Goal: Transaction & Acquisition: Purchase product/service

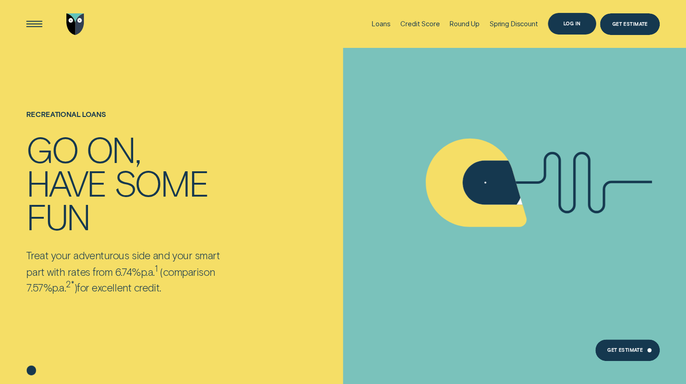
click at [572, 17] on div "Log in" at bounding box center [572, 24] width 48 height 22
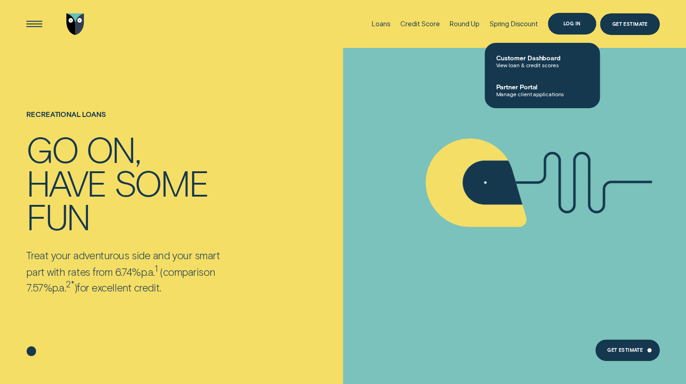
click at [570, 24] on div "Log in" at bounding box center [573, 24] width 18 height 4
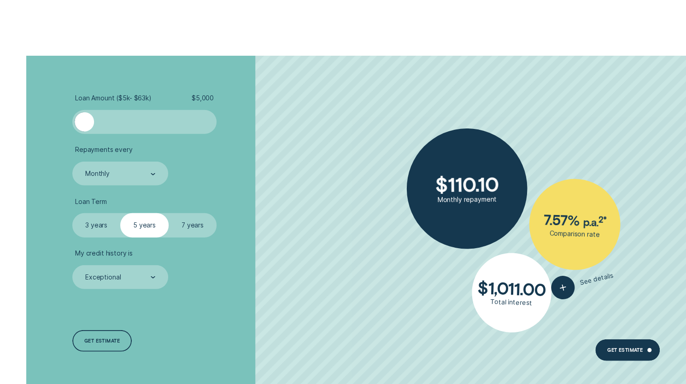
scroll to position [1358, 0]
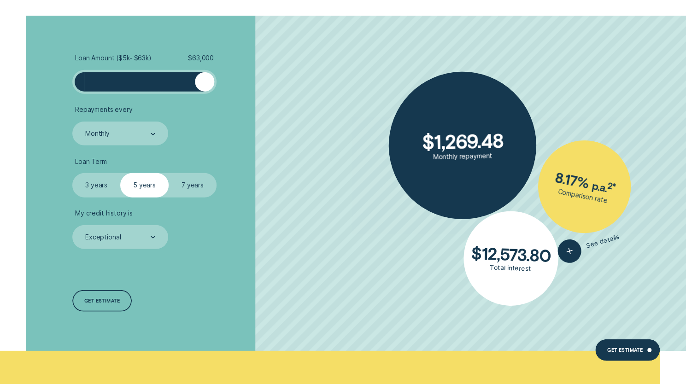
drag, startPoint x: 86, startPoint y: 88, endPoint x: 217, endPoint y: 97, distance: 132.1
click at [217, 97] on ul "Loan Amount ( $5k - $63k ) $ 63,000 Repayments every Monthly Loan Term Select L…" at bounding box center [182, 151] width 221 height 195
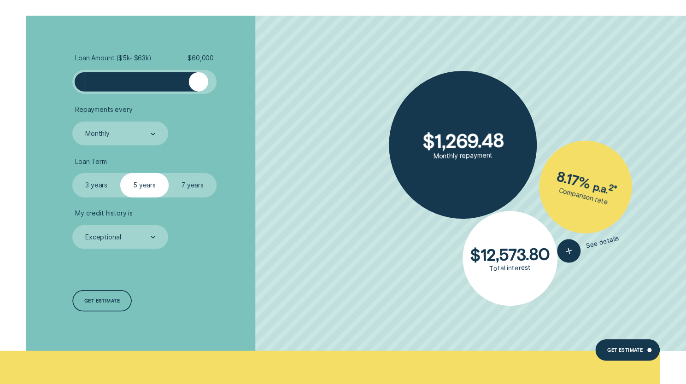
drag, startPoint x: 206, startPoint y: 86, endPoint x: 198, endPoint y: 86, distance: 8.8
click at [198, 86] on div at bounding box center [198, 81] width 19 height 19
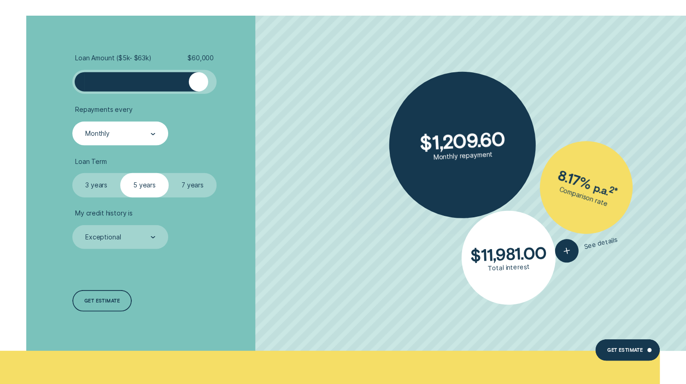
click at [153, 142] on div at bounding box center [153, 134] width 5 height 23
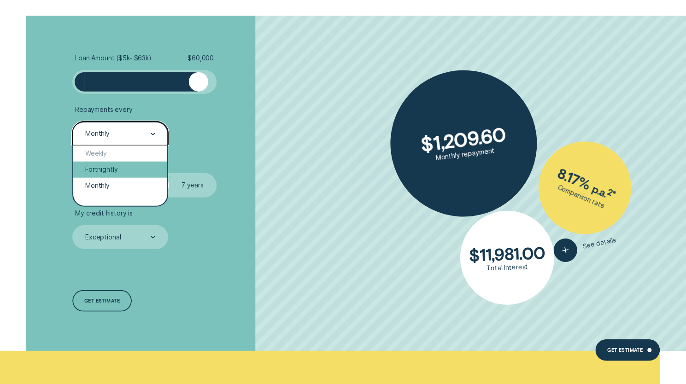
click at [138, 173] on div "Fortnightly" at bounding box center [120, 170] width 94 height 16
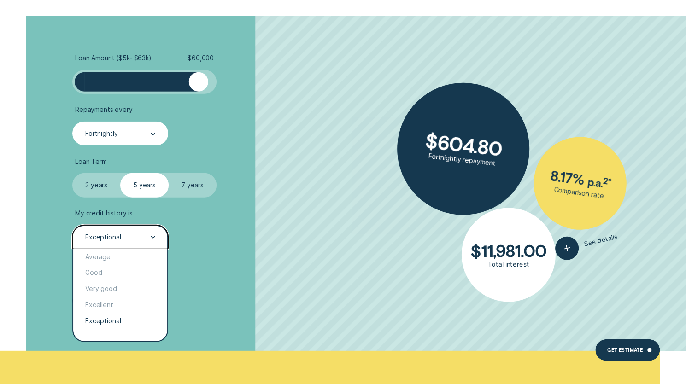
click at [138, 237] on div "Exceptional" at bounding box center [119, 237] width 71 height 9
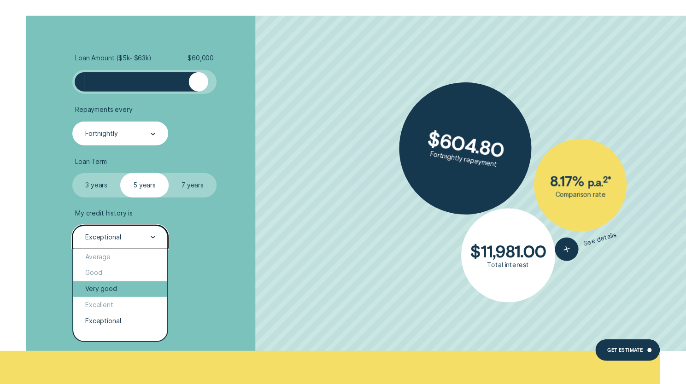
click at [123, 298] on div "Very good" at bounding box center [120, 290] width 94 height 16
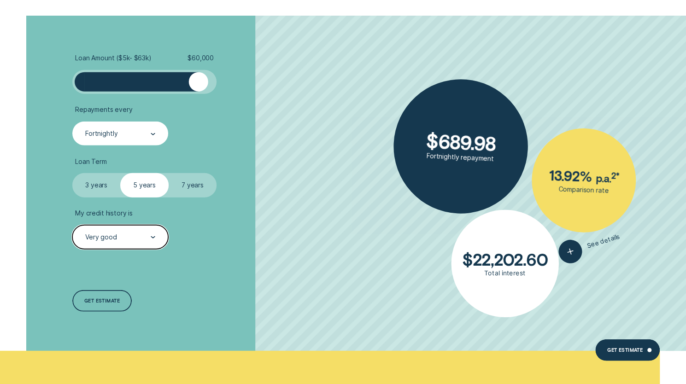
click at [151, 232] on div at bounding box center [153, 237] width 5 height 23
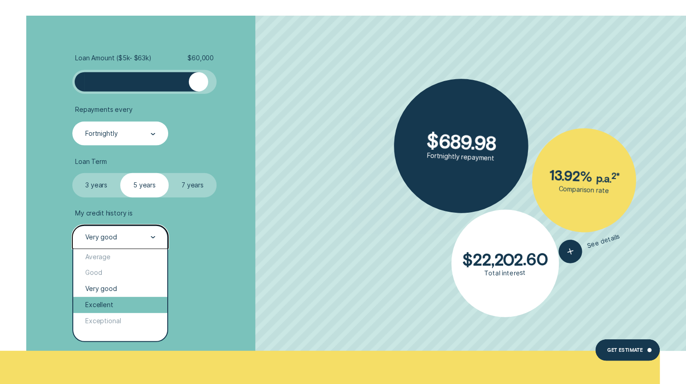
click at [127, 307] on div "Excellent" at bounding box center [120, 305] width 94 height 16
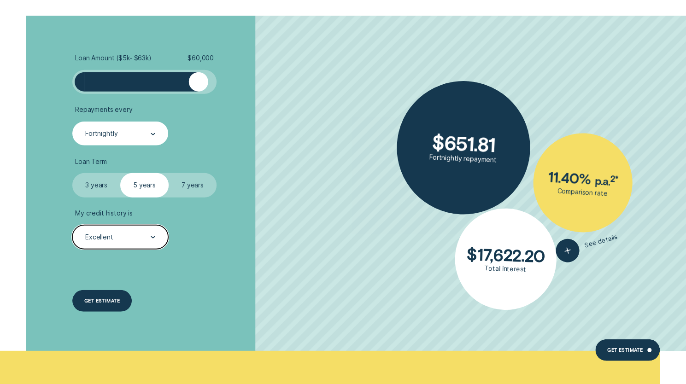
click at [113, 303] on div "Get estimate" at bounding box center [101, 301] width 35 height 4
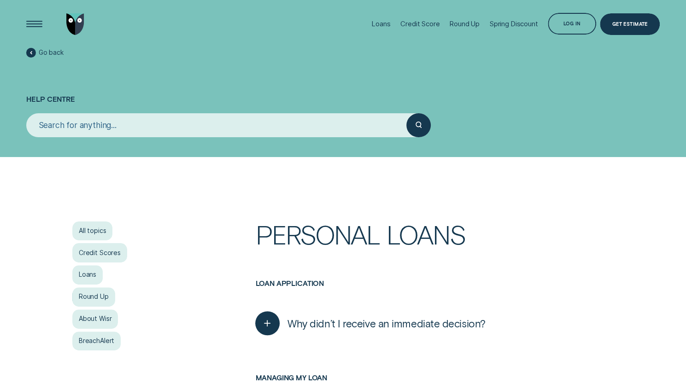
click at [71, 24] on img "Go to home page" at bounding box center [75, 24] width 18 height 22
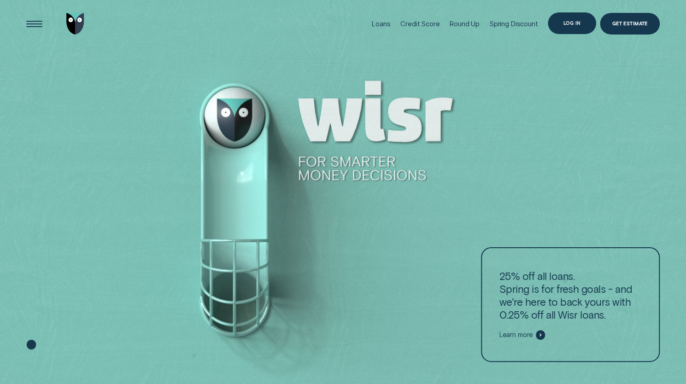
click at [560, 23] on div "Log in" at bounding box center [572, 23] width 48 height 22
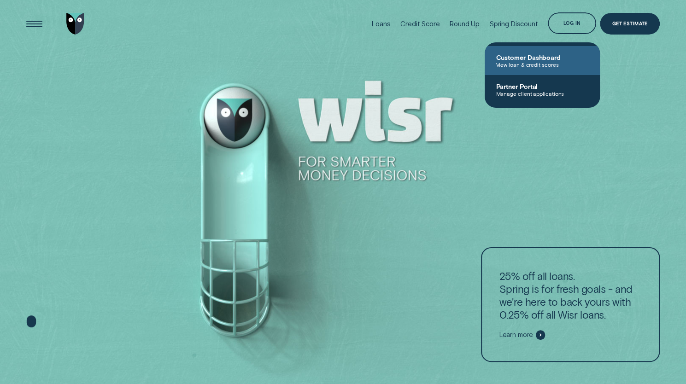
click at [547, 59] on span "Customer Dashboard" at bounding box center [542, 57] width 93 height 8
